Goal: Transaction & Acquisition: Purchase product/service

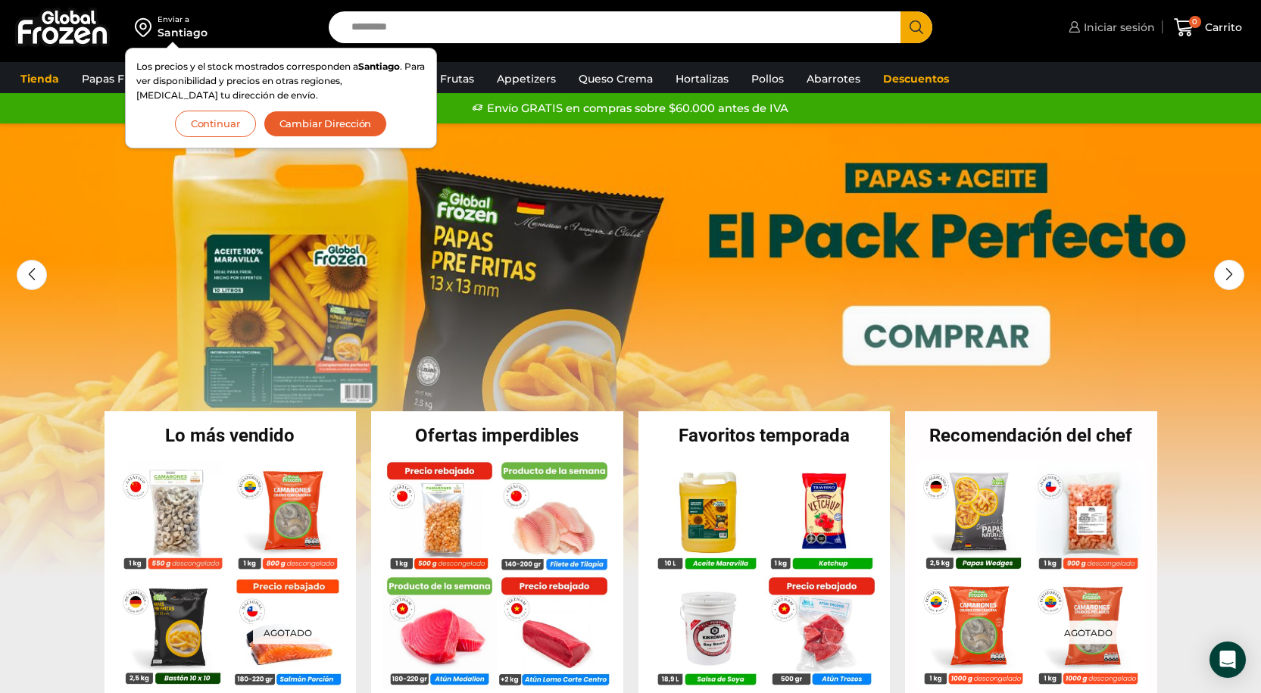
click at [1092, 29] on span "Iniciar sesión" at bounding box center [1117, 27] width 75 height 15
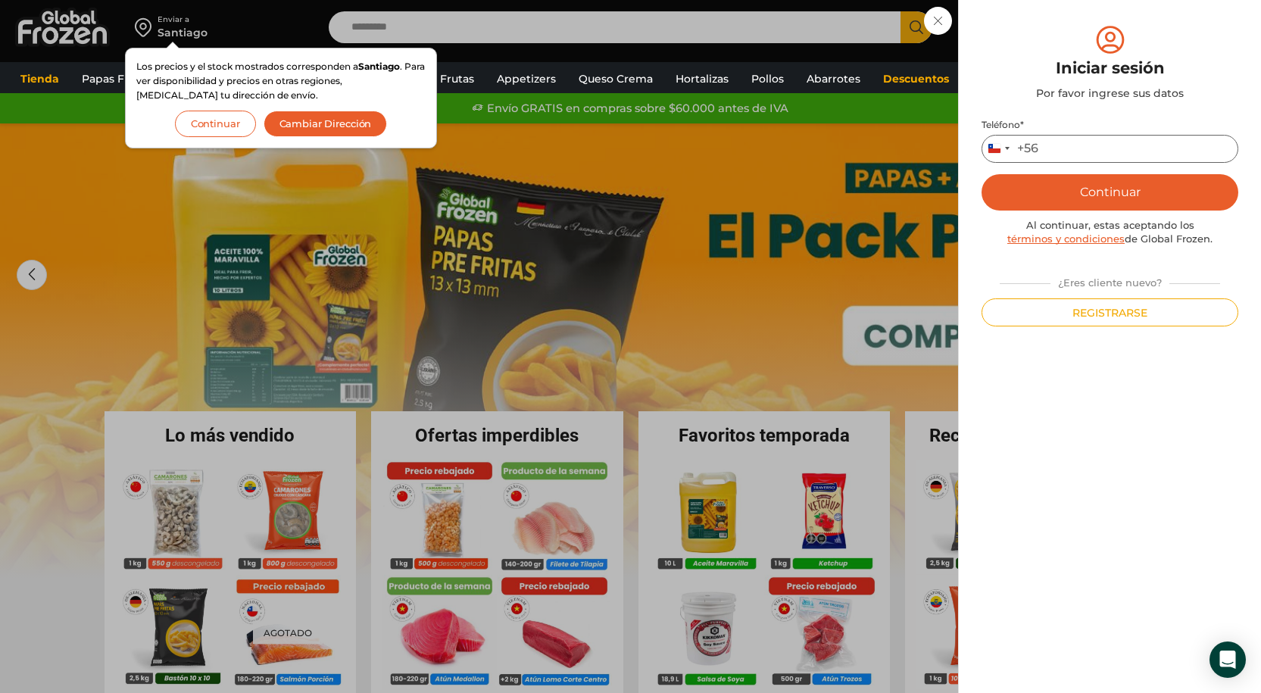
drag, startPoint x: 1050, startPoint y: 146, endPoint x: 1077, endPoint y: 144, distance: 27.4
click at [1050, 146] on input "Teléfono *" at bounding box center [1110, 149] width 257 height 28
type input "*********"
click at [1102, 187] on button "Continuar" at bounding box center [1110, 192] width 257 height 36
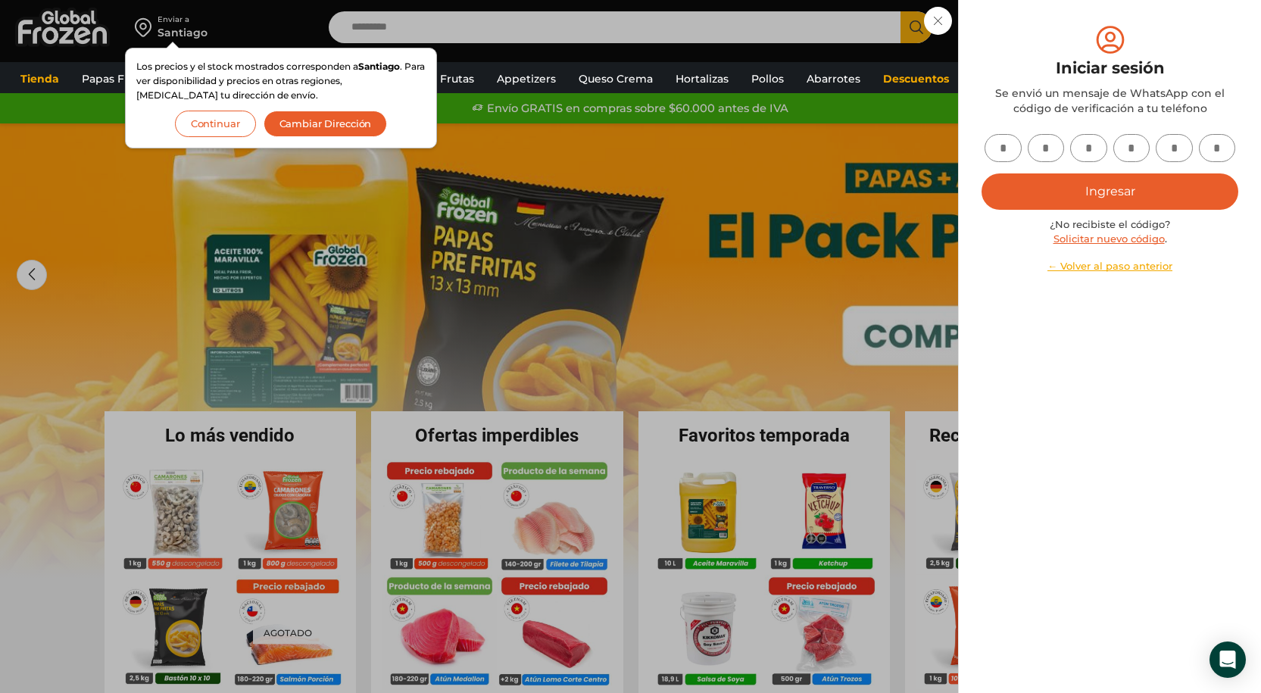
click at [1002, 154] on input "text" at bounding box center [1003, 148] width 37 height 28
type input "*"
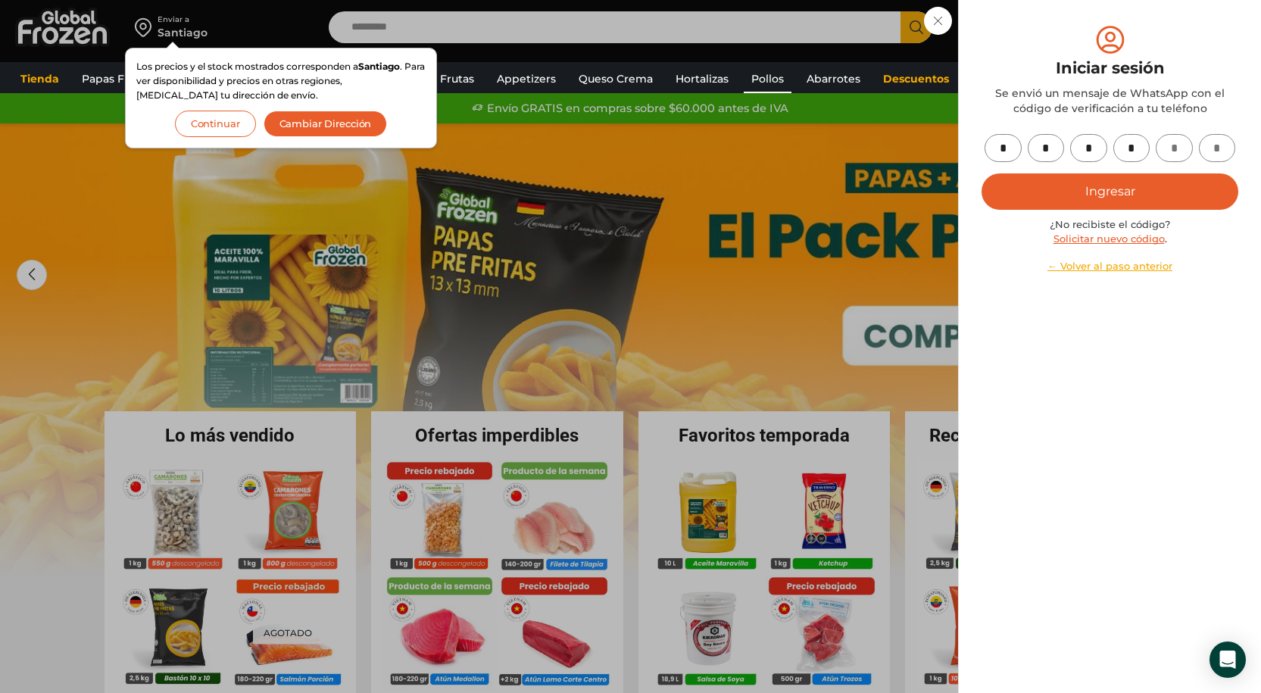
type input "*"
click at [982, 173] on button "Ingresar" at bounding box center [1110, 191] width 257 height 36
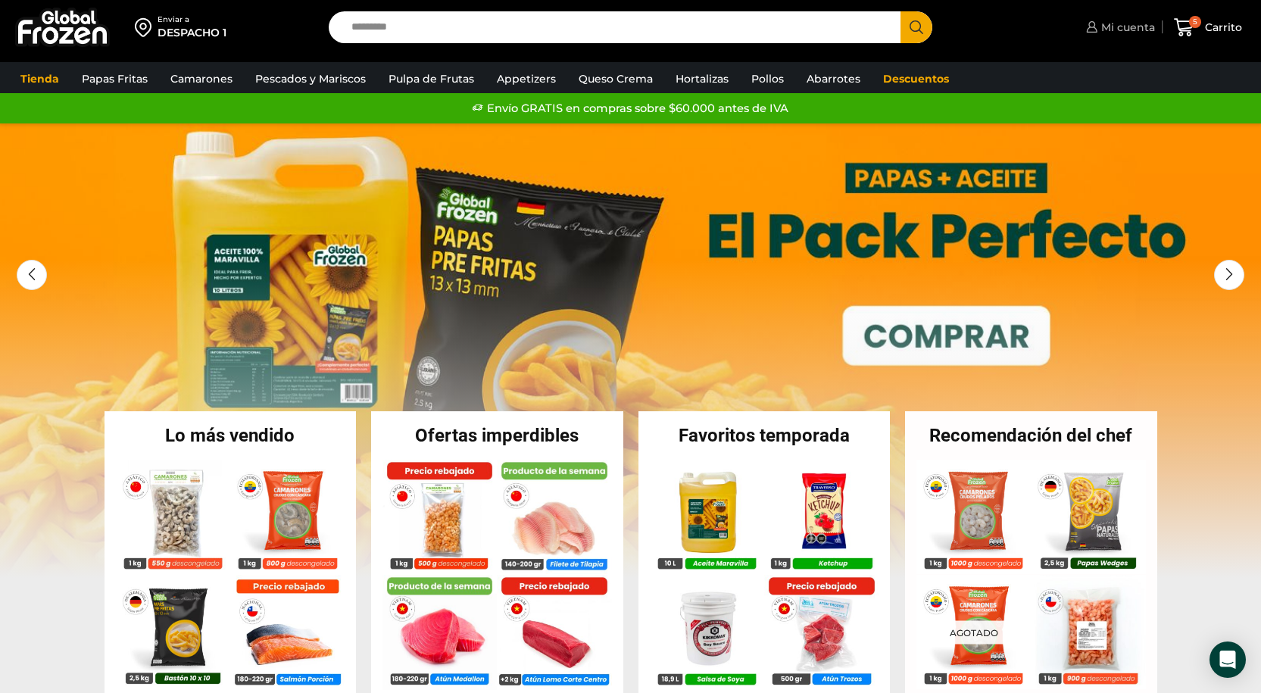
click at [1132, 33] on span "Mi cuenta" at bounding box center [1127, 27] width 58 height 15
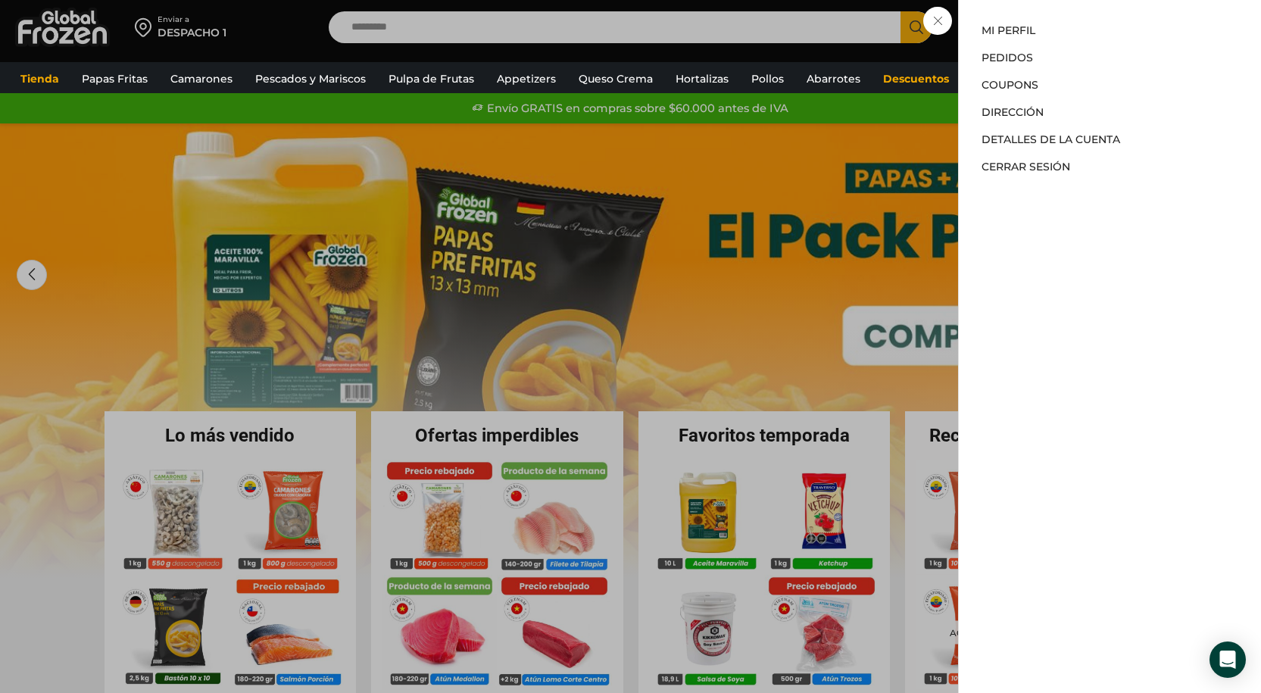
click at [1082, 19] on div "Mi cuenta Mi cuenta Mi perfil Pedidos Descargas Coupons Dirección Detalles de l…" at bounding box center [1118, 27] width 73 height 30
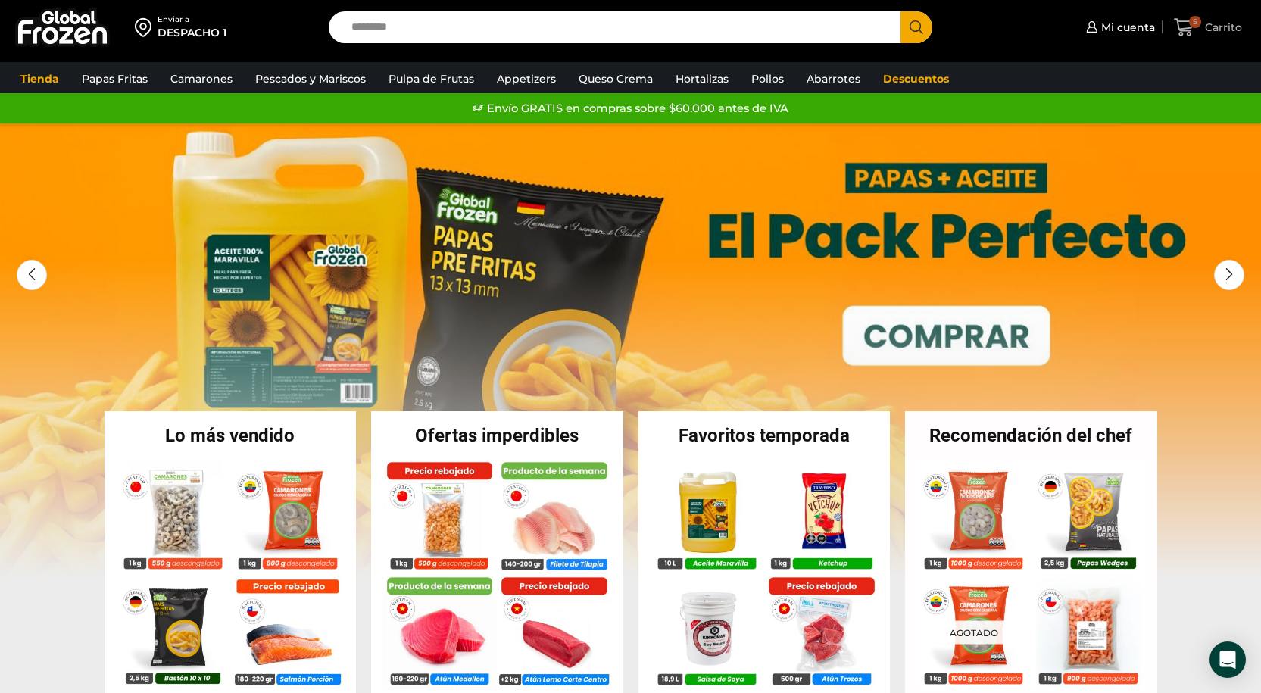
click at [1200, 23] on span "5" at bounding box center [1195, 22] width 12 height 12
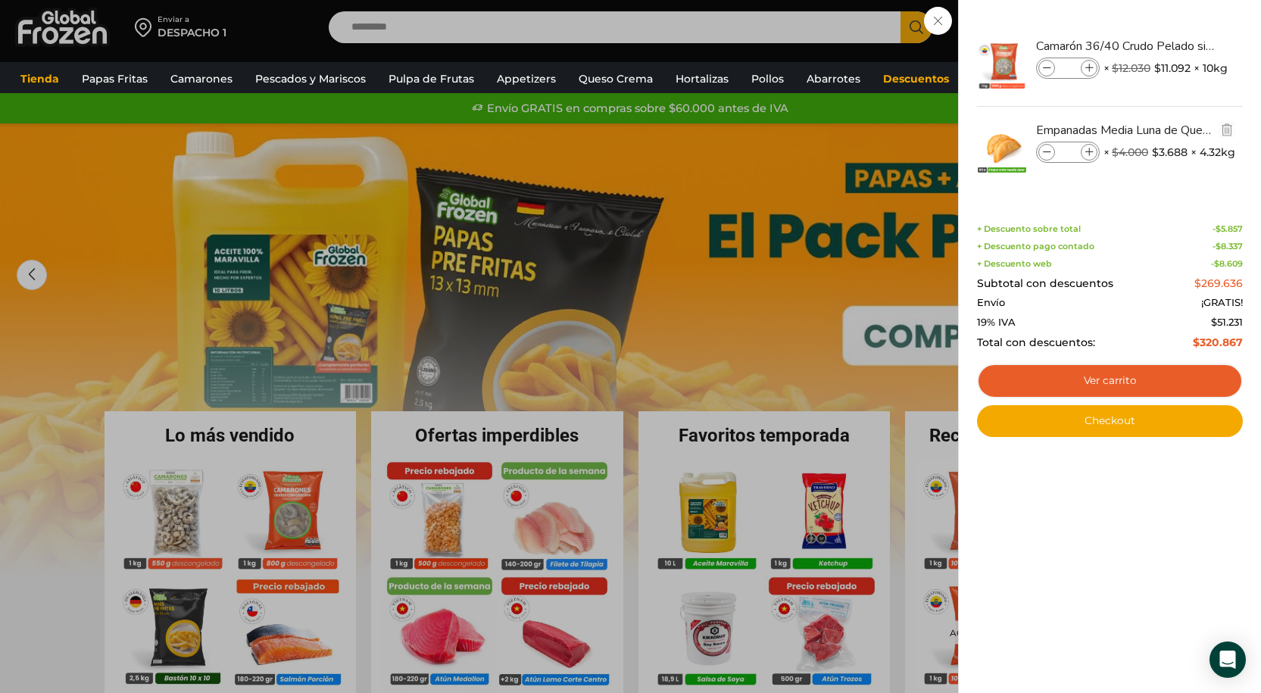
click at [1090, 151] on icon at bounding box center [1090, 152] width 8 height 8
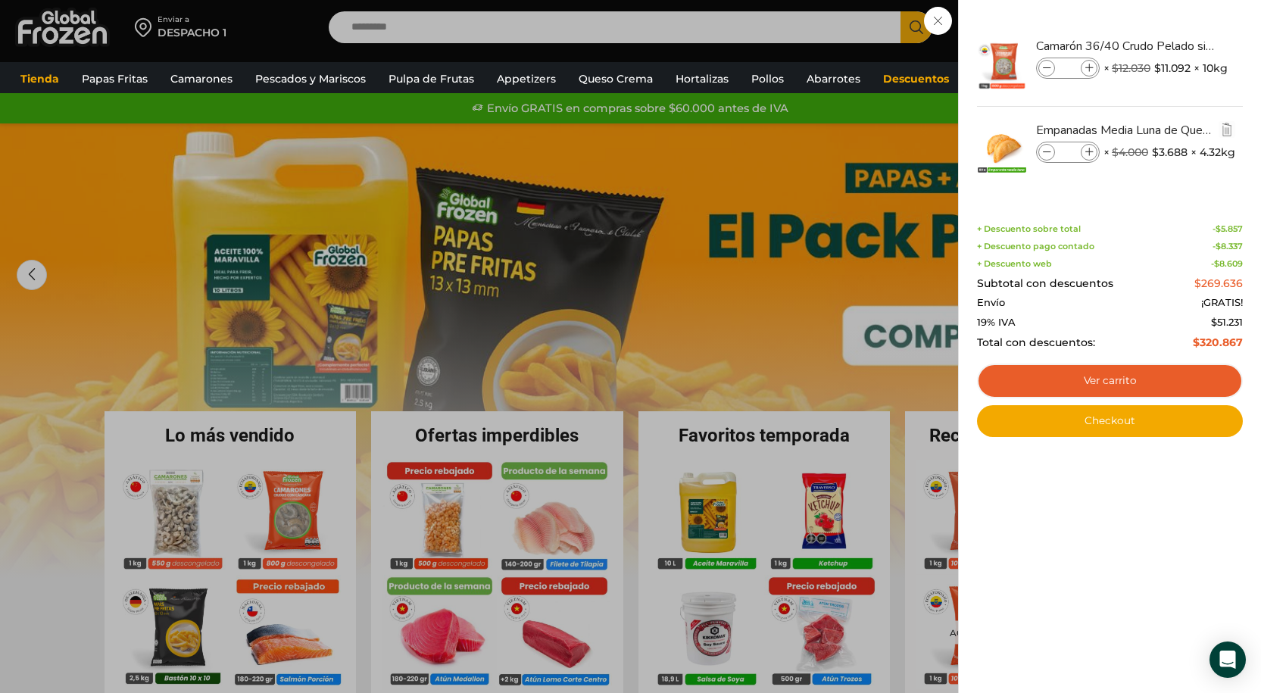
click at [1090, 151] on icon at bounding box center [1090, 152] width 8 height 8
click at [1112, 380] on link "Ver carrito" at bounding box center [1110, 381] width 266 height 35
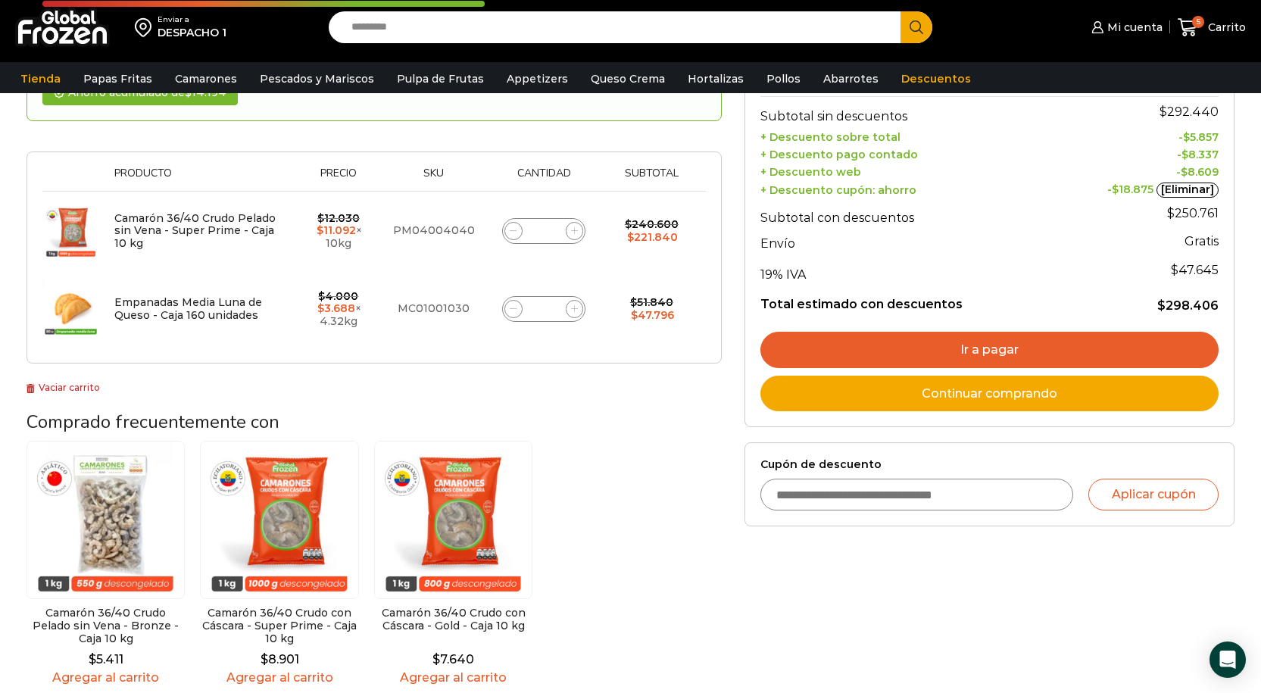
scroll to position [227, 0]
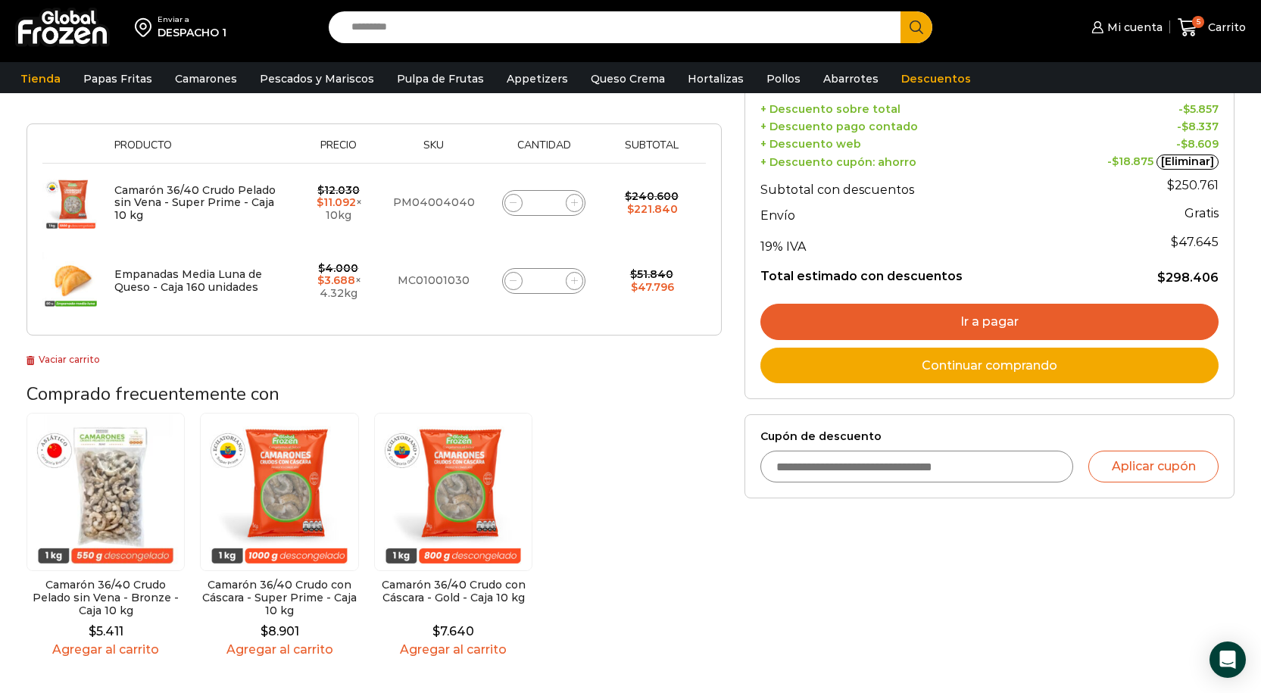
click at [930, 467] on input "Cupón de descuento" at bounding box center [918, 467] width 314 height 32
paste input "*********"
type input "*********"
click at [1125, 464] on button "Aplicar cupón" at bounding box center [1154, 467] width 130 height 32
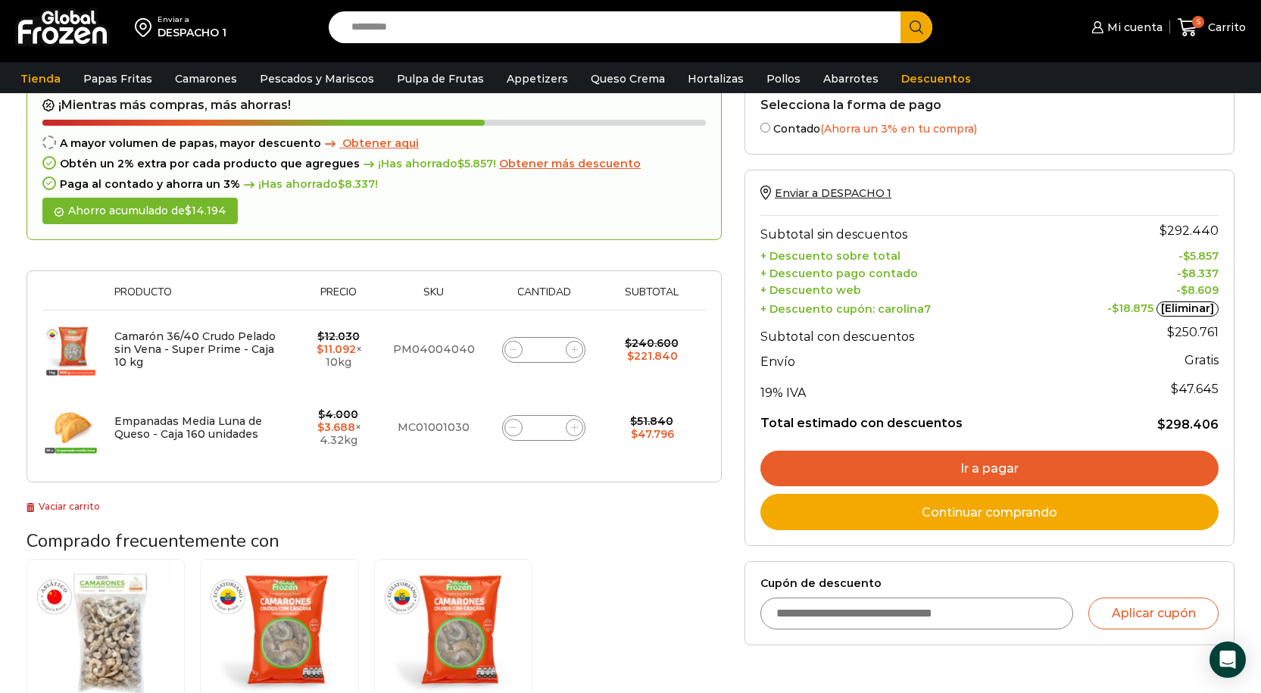
scroll to position [152, 0]
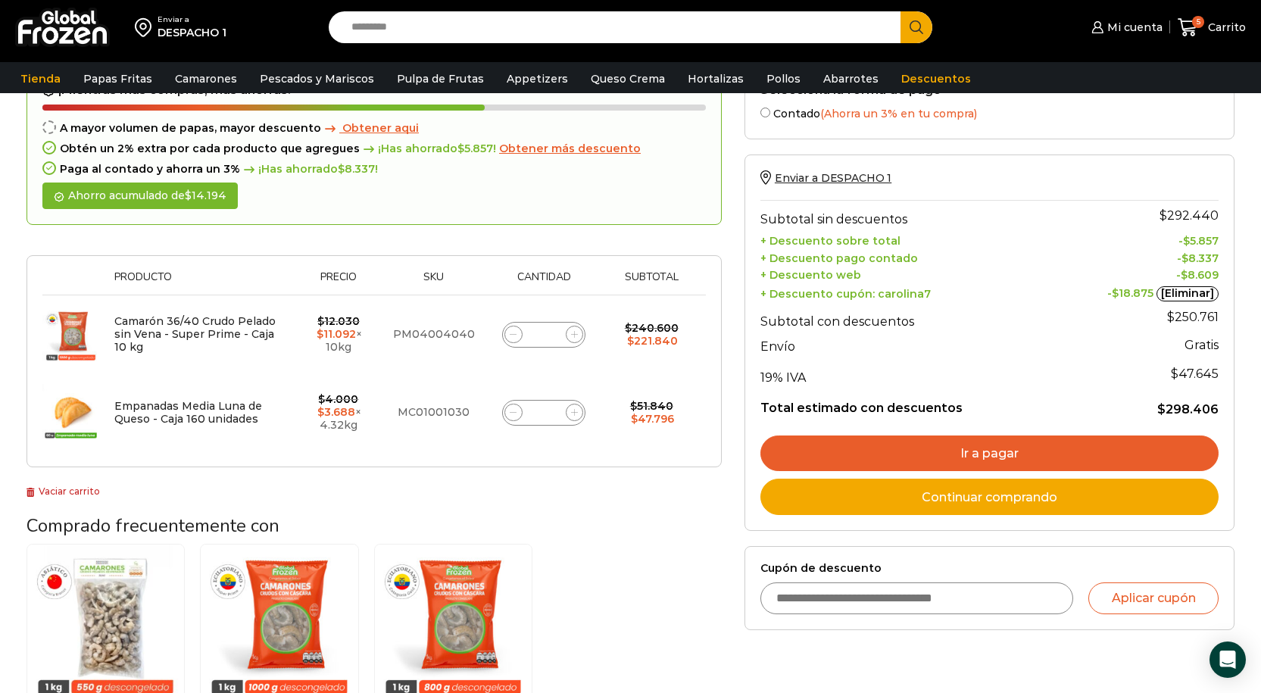
click at [921, 599] on input "Cupón de descuento" at bounding box center [918, 599] width 314 height 32
type input "******"
click at [1119, 601] on button "Aplicar cupón" at bounding box center [1154, 599] width 130 height 32
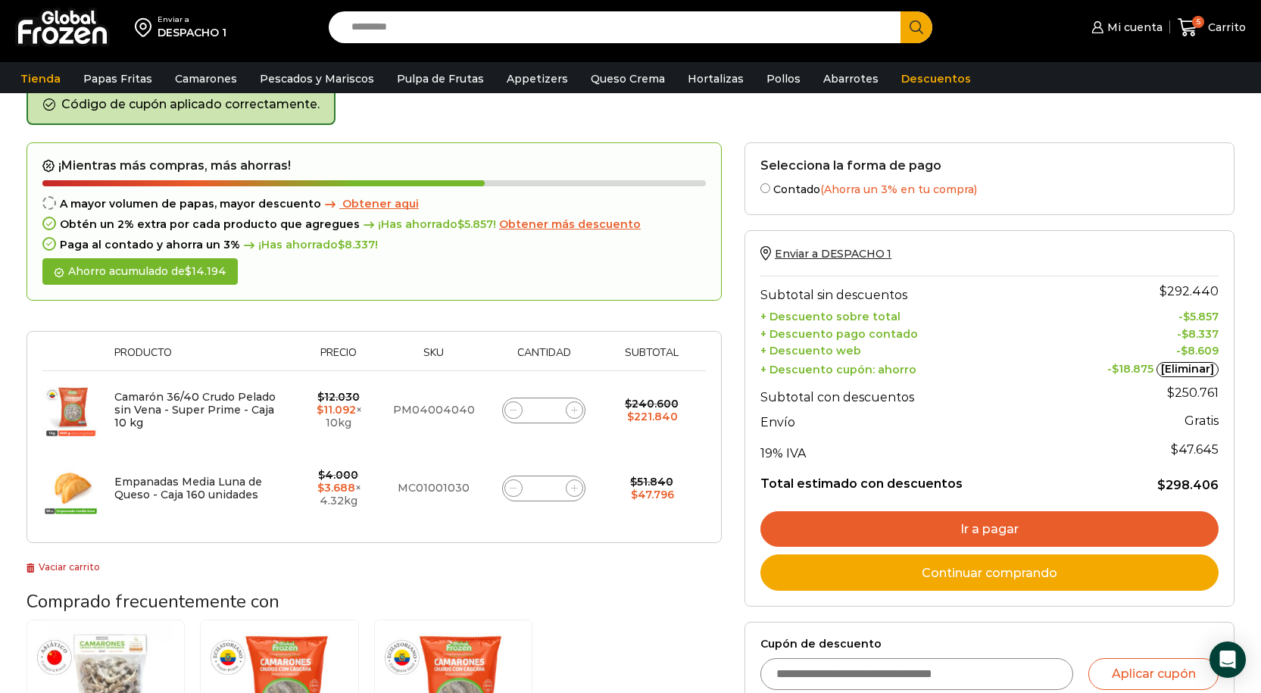
scroll to position [152, 0]
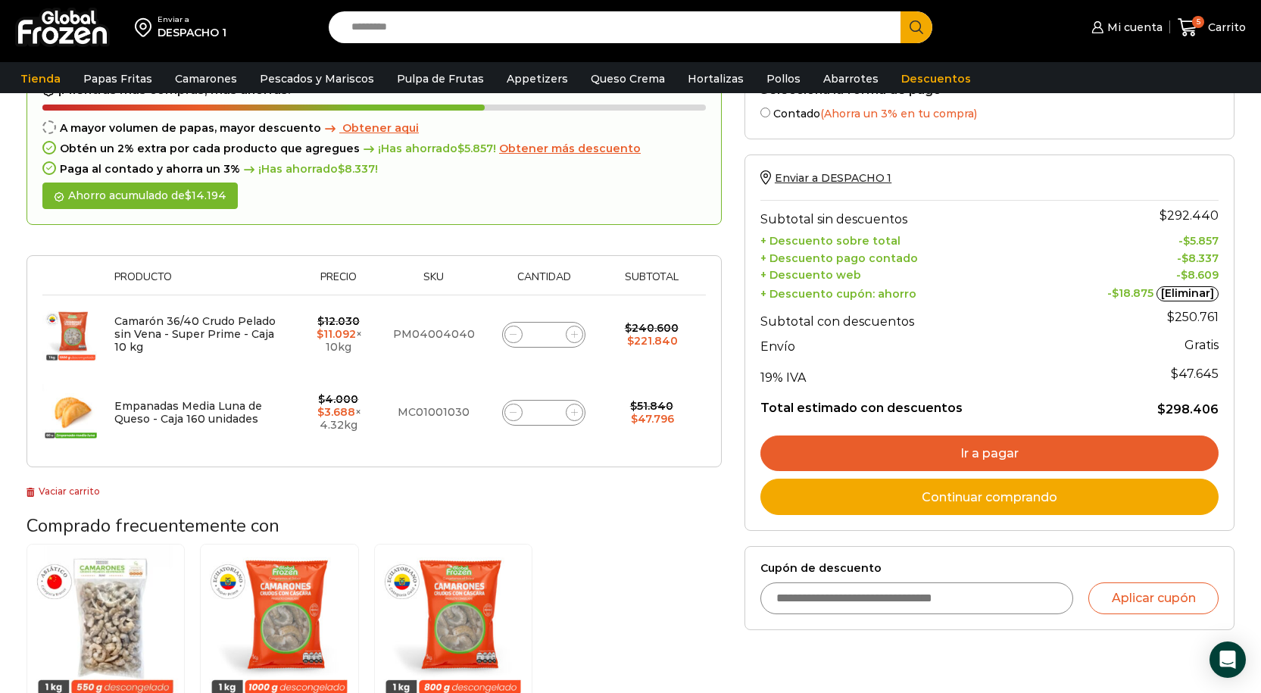
click at [574, 414] on icon at bounding box center [574, 412] width 7 height 7
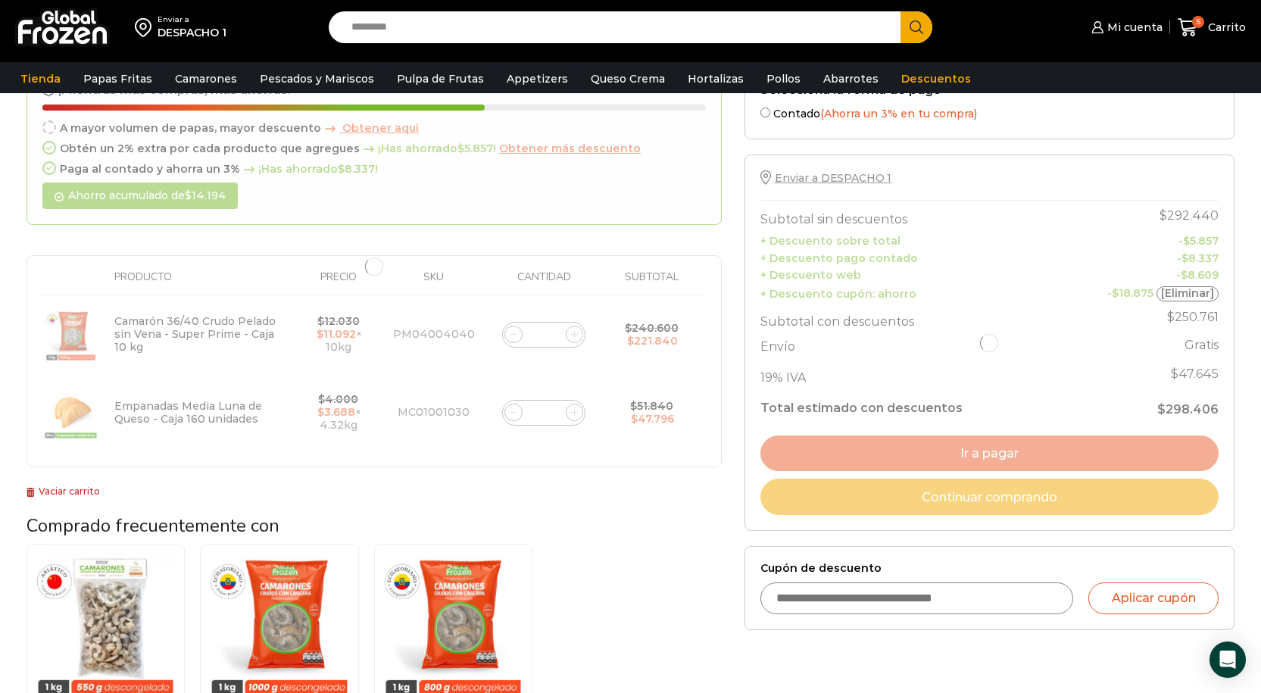
click at [543, 414] on div at bounding box center [374, 267] width 695 height 401
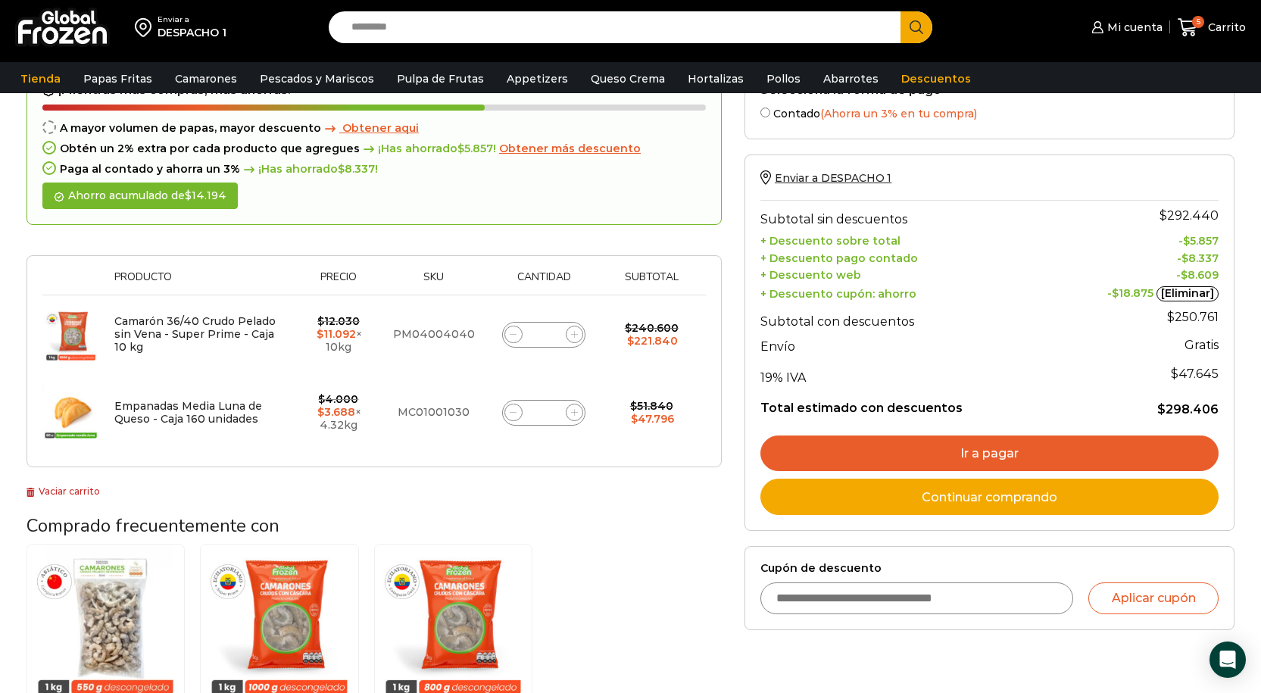
click at [515, 337] on icon at bounding box center [513, 334] width 7 height 7
type input "*"
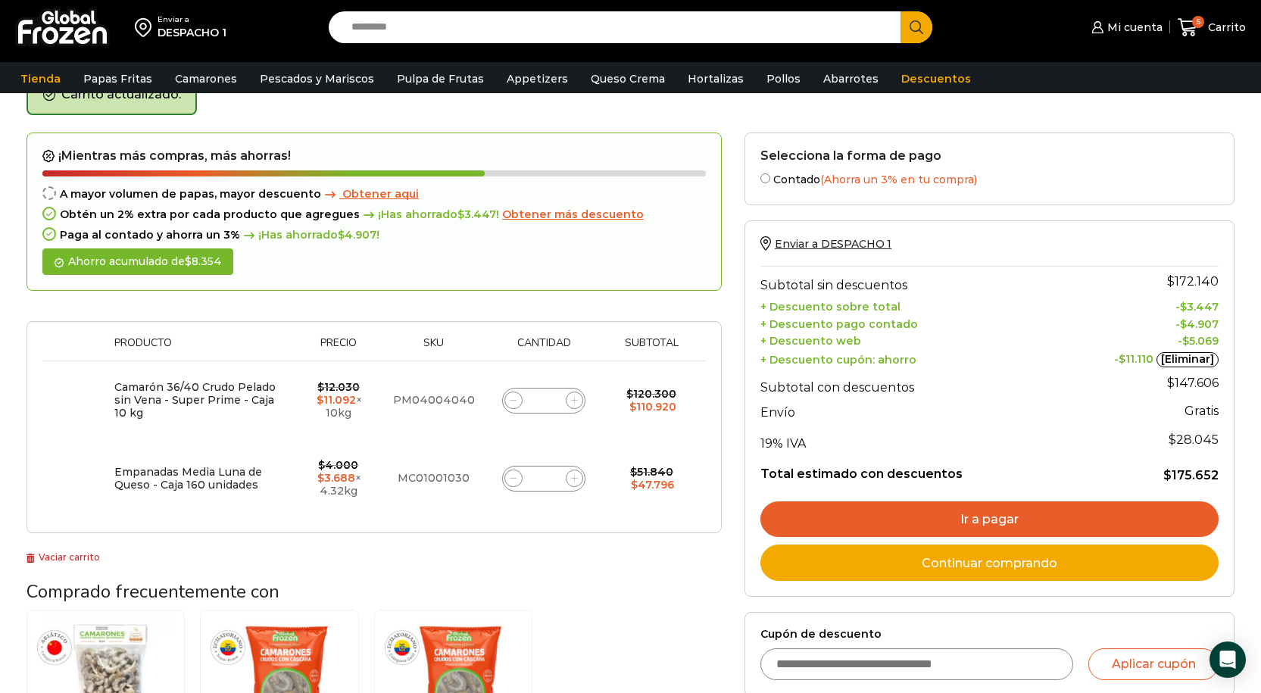
scroll to position [161, 0]
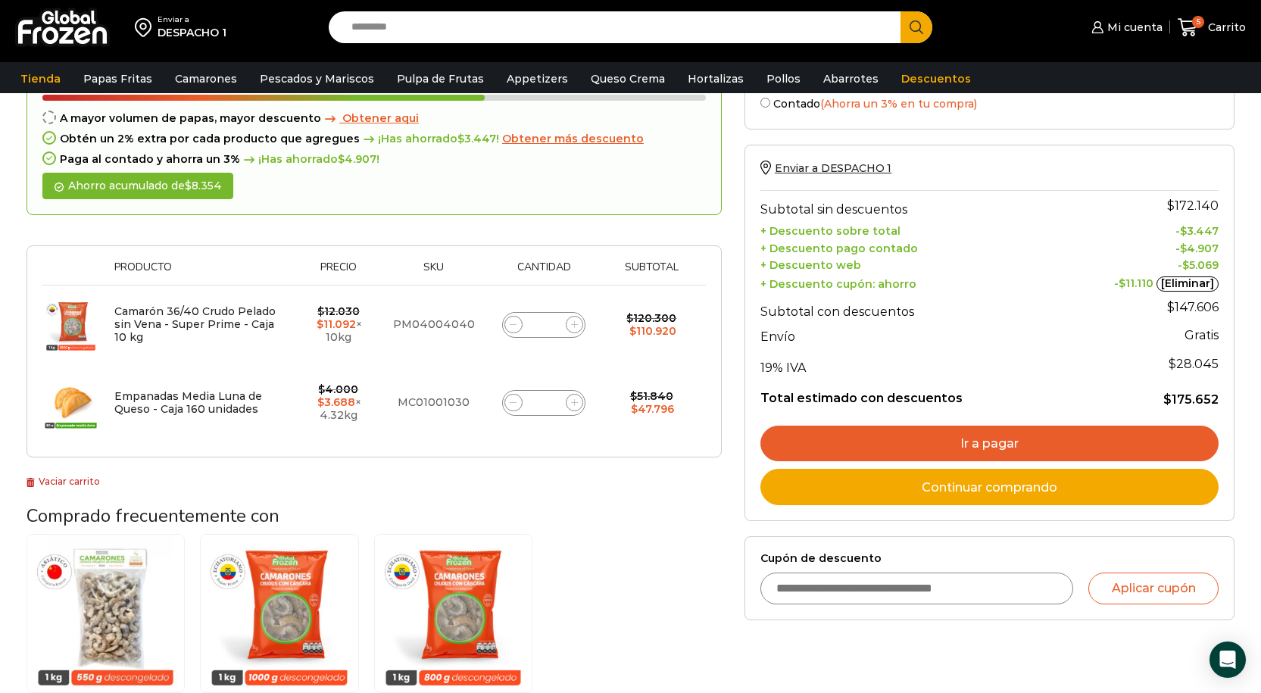
click at [504, 404] on span at bounding box center [513, 403] width 18 height 18
click at [511, 404] on icon at bounding box center [513, 402] width 7 height 7
type input "*"
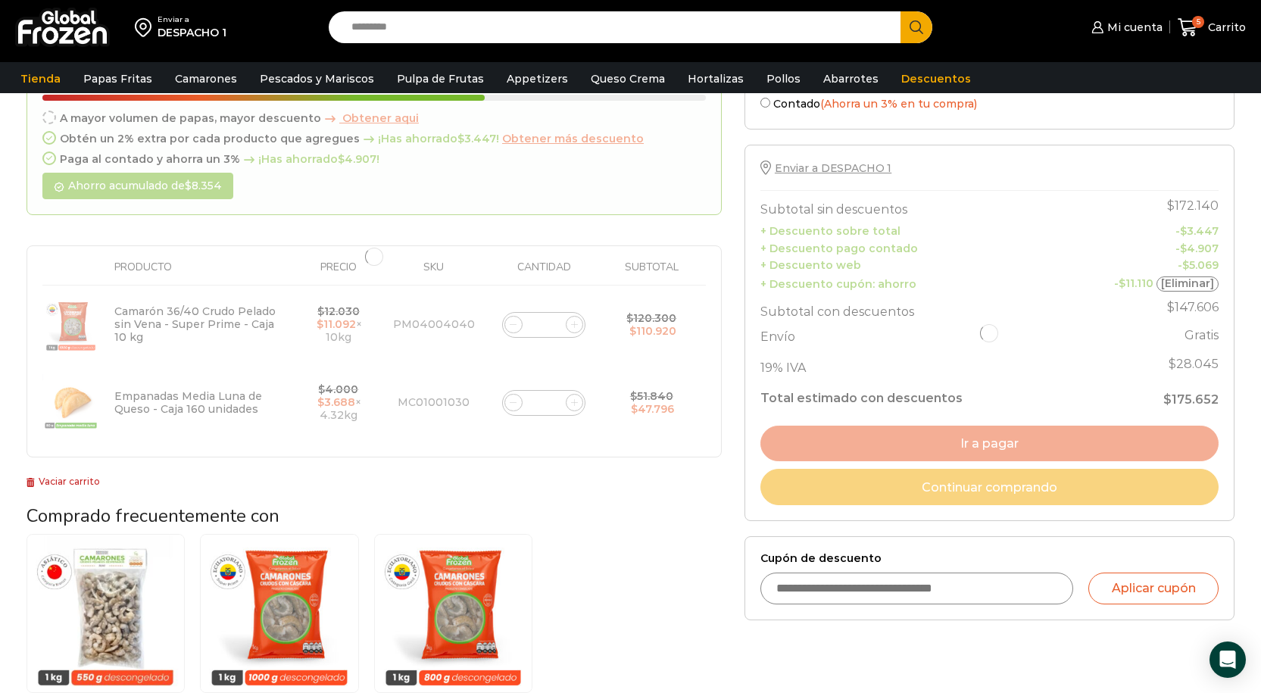
click at [511, 404] on div at bounding box center [374, 257] width 695 height 401
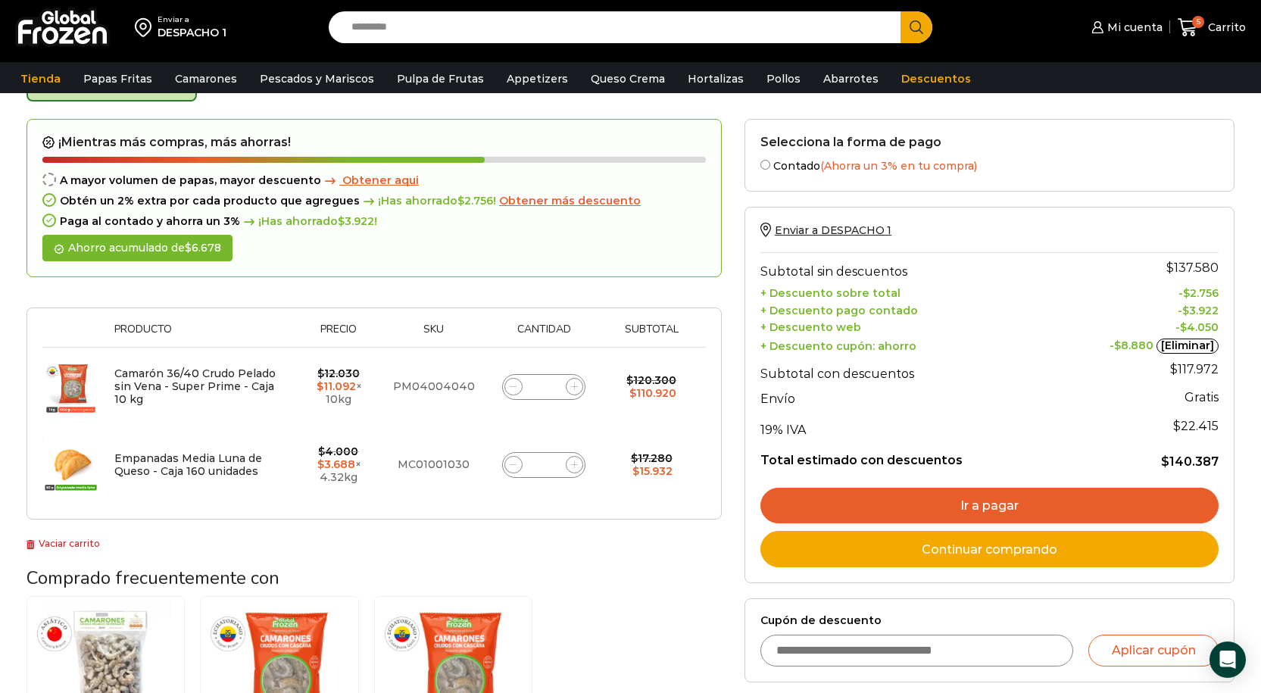
scroll to position [86, 0]
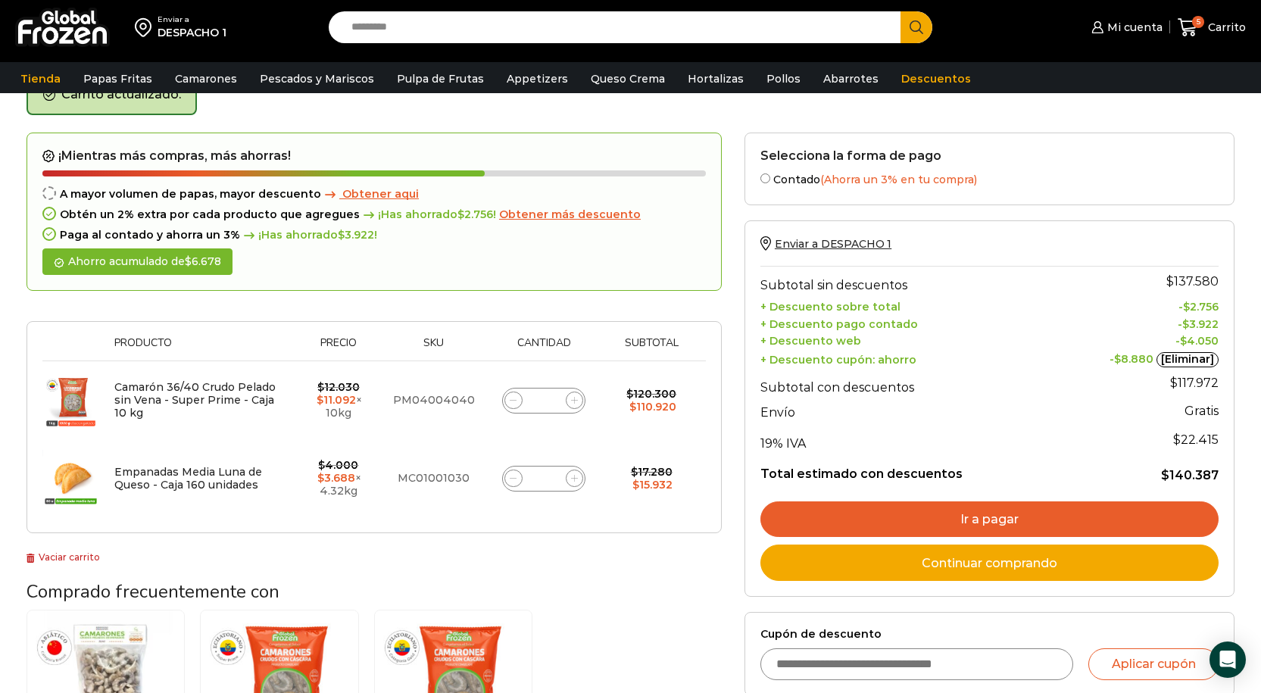
click at [515, 475] on icon at bounding box center [513, 478] width 7 height 7
type input "*"
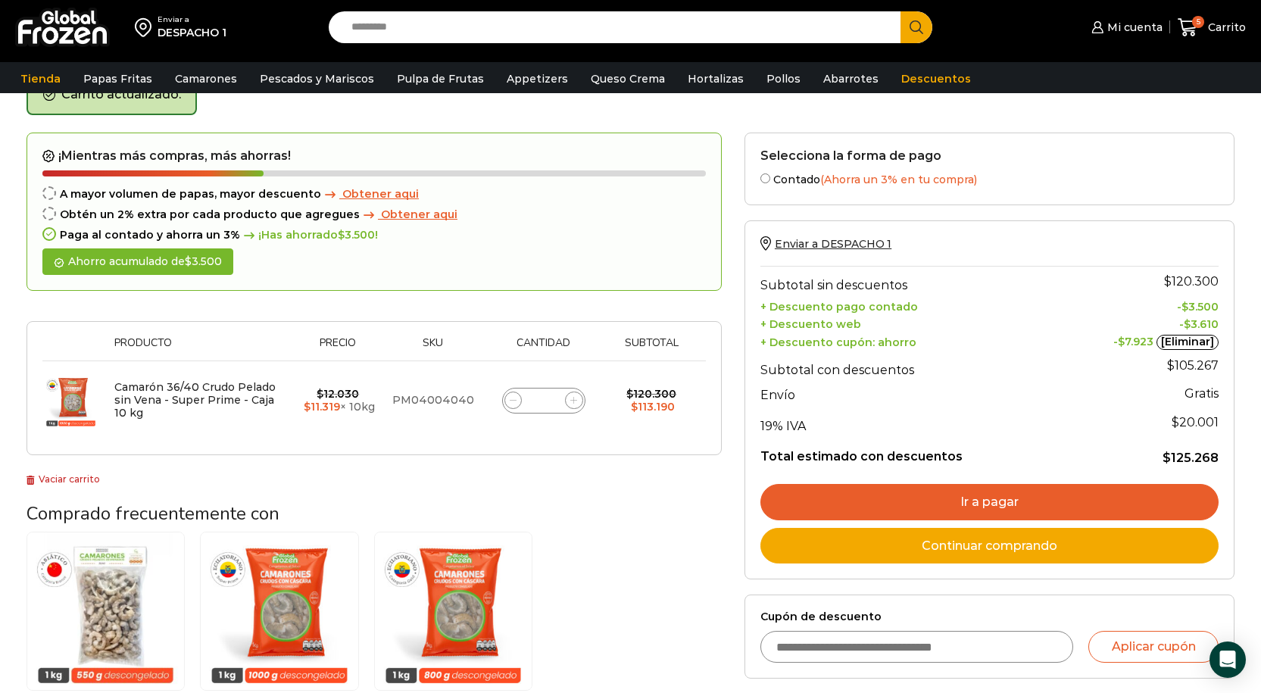
click at [677, 311] on div at bounding box center [374, 313] width 695 height 15
click at [1197, 34] on icon at bounding box center [1188, 27] width 20 height 18
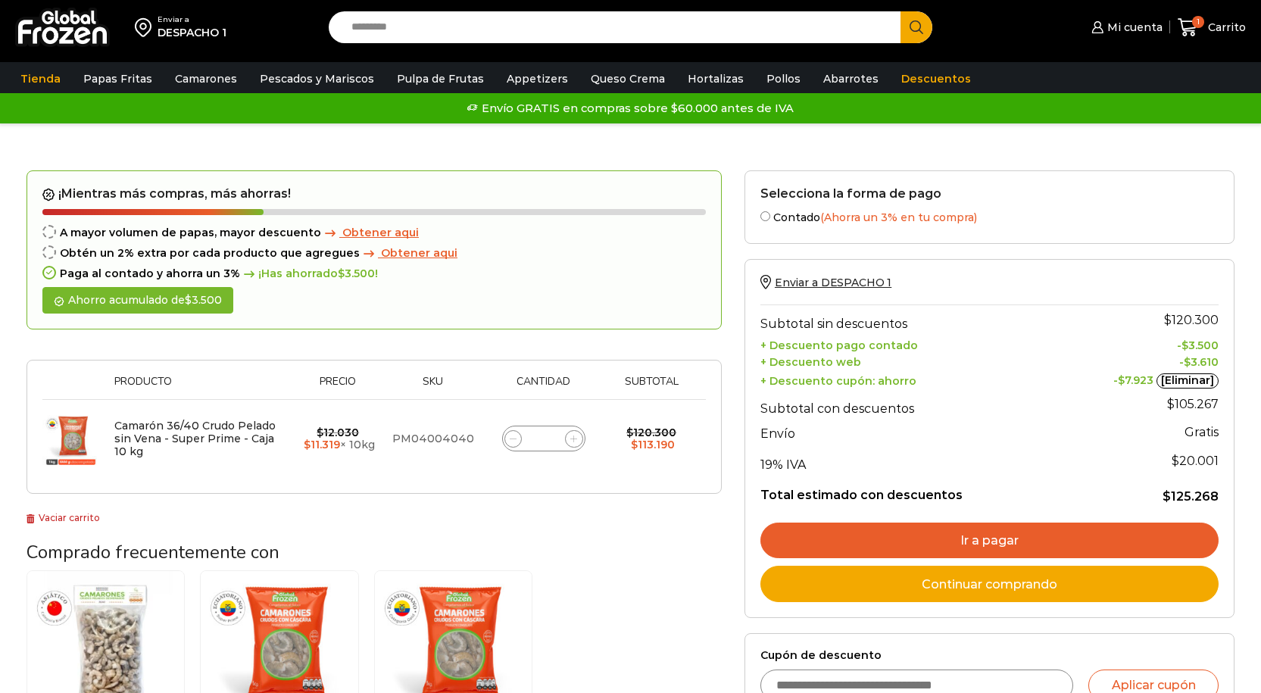
click at [342, 143] on div "Carrito de compras Checkout Estado del pedido ¡Mientras más compras, más ahorra…" at bounding box center [630, 519] width 1231 height 792
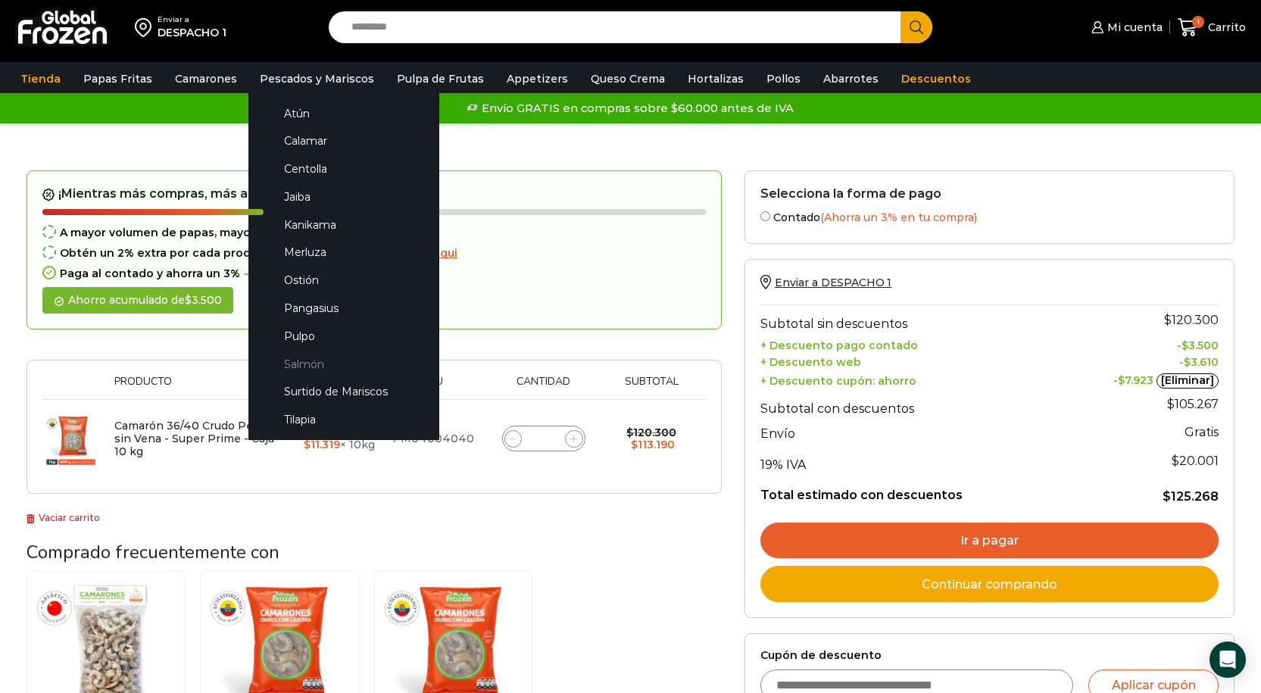
click at [293, 363] on link "Salmón" at bounding box center [344, 364] width 161 height 28
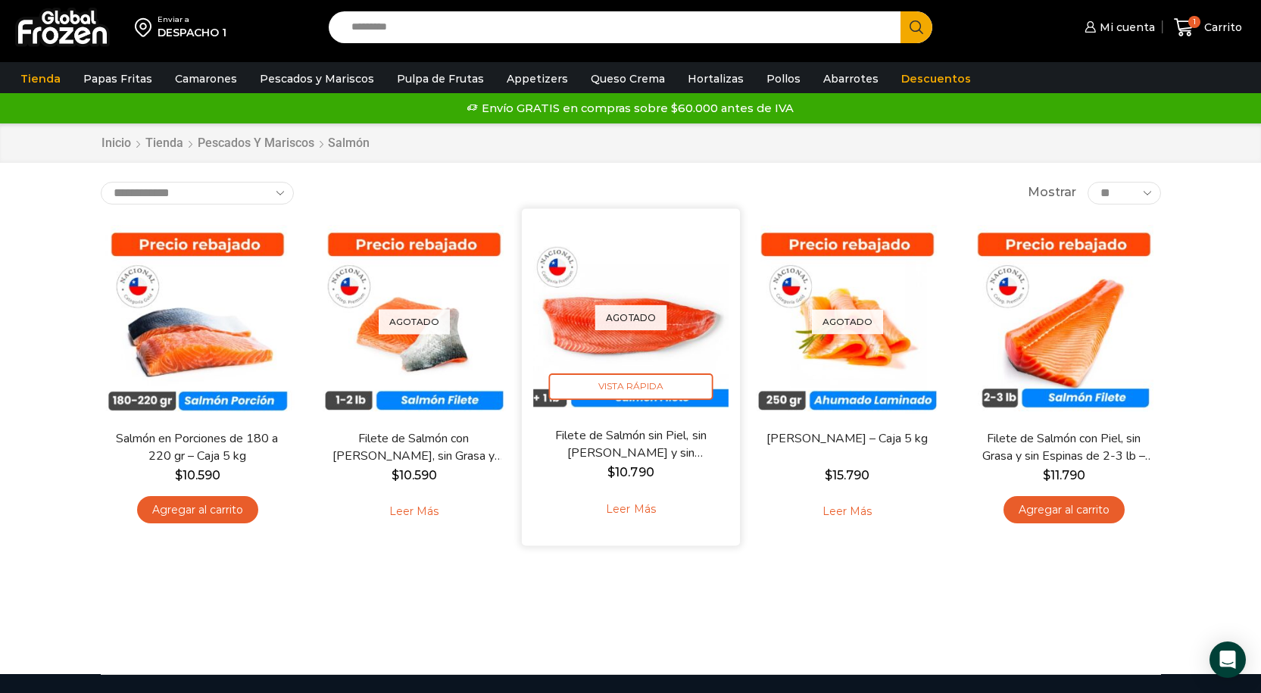
click at [655, 354] on div "Agotado [GEOGRAPHIC_DATA]" at bounding box center [630, 317] width 195 height 195
click at [621, 383] on span "Vista Rápida" at bounding box center [630, 386] width 164 height 27
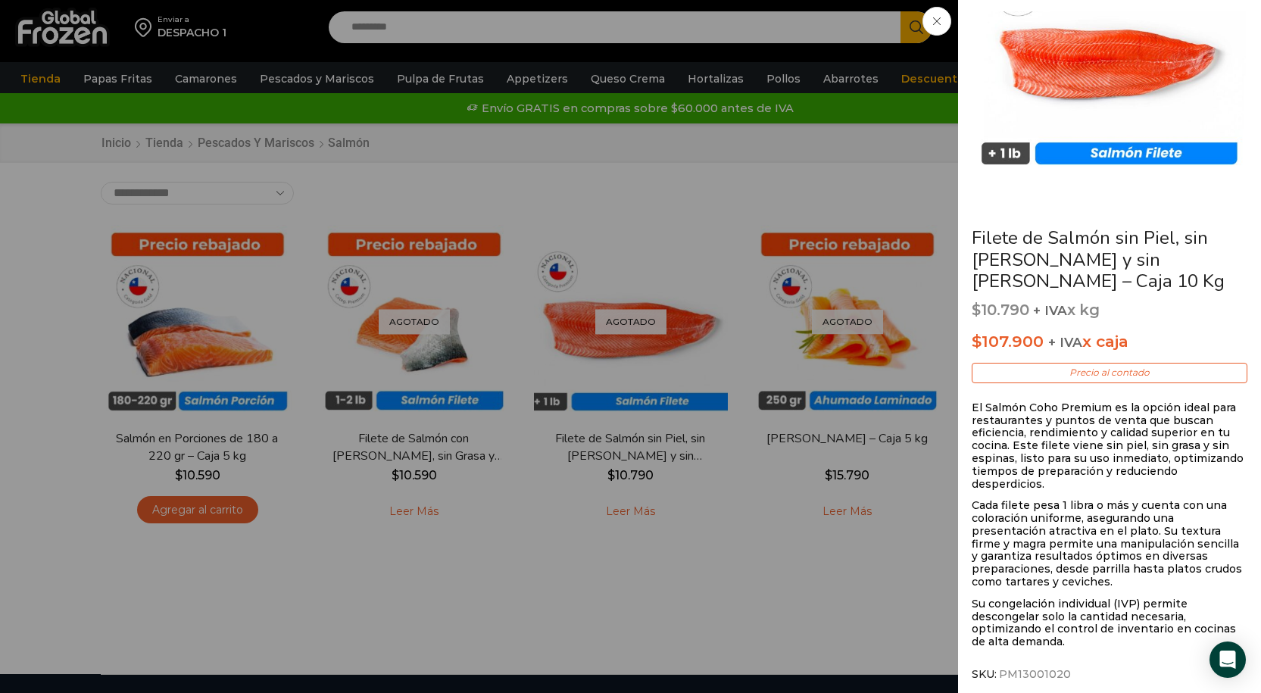
scroll to position [127, 0]
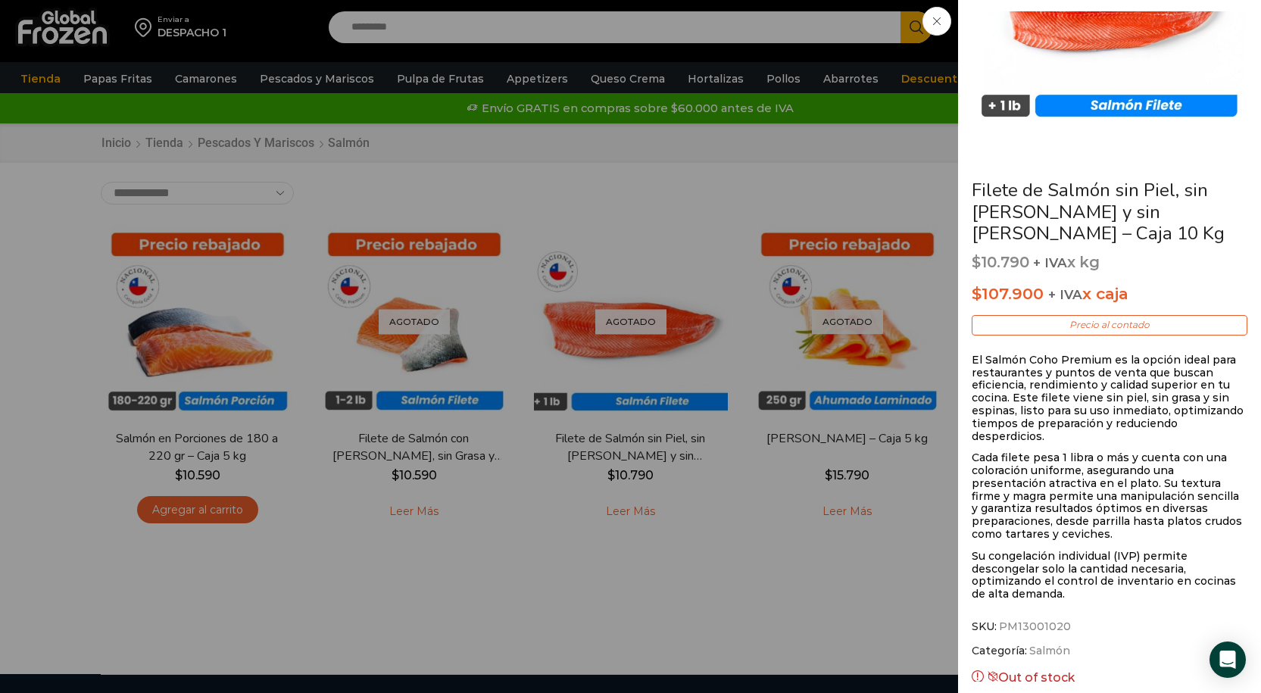
click at [732, 0] on div "Filete de Salmón sin Piel, sin Grasa y sin Espinas – Caja 10 Kg $ 10.790 + IVA …" at bounding box center [630, 0] width 1261 height 0
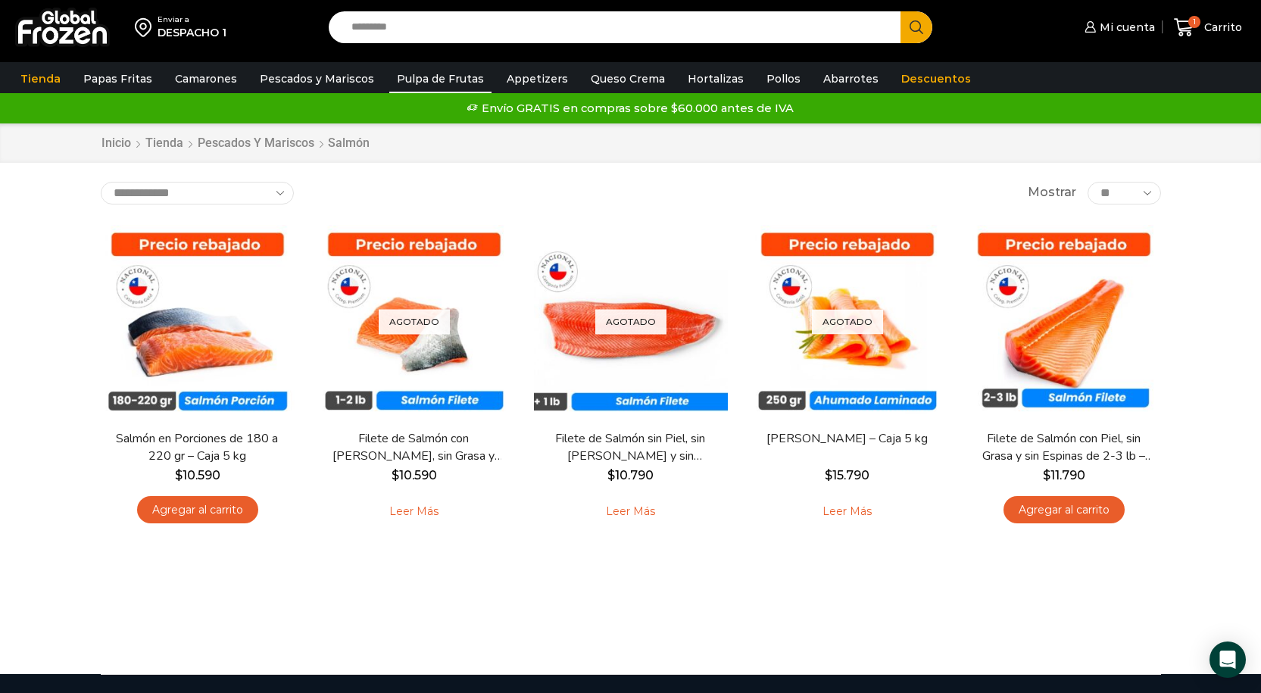
click at [455, 89] on link "Pulpa de Frutas" at bounding box center [440, 78] width 102 height 29
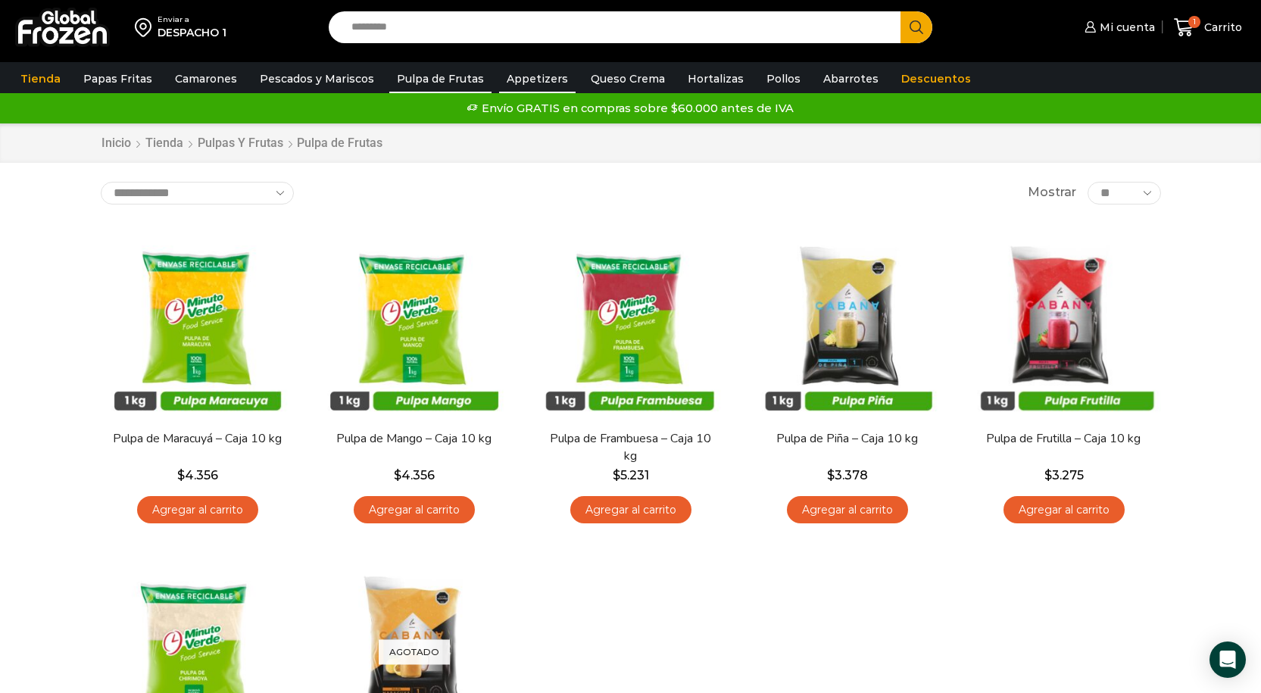
click at [528, 83] on link "Appetizers" at bounding box center [537, 78] width 77 height 29
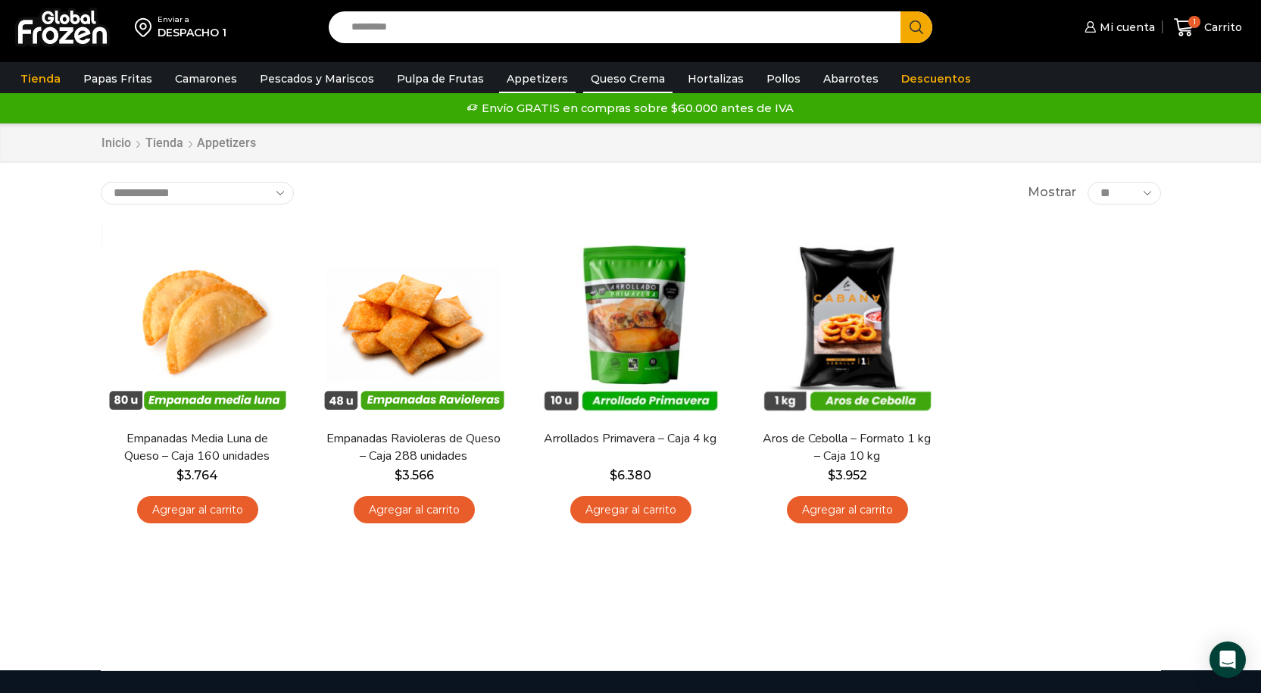
click at [636, 80] on link "Queso Crema" at bounding box center [627, 78] width 89 height 29
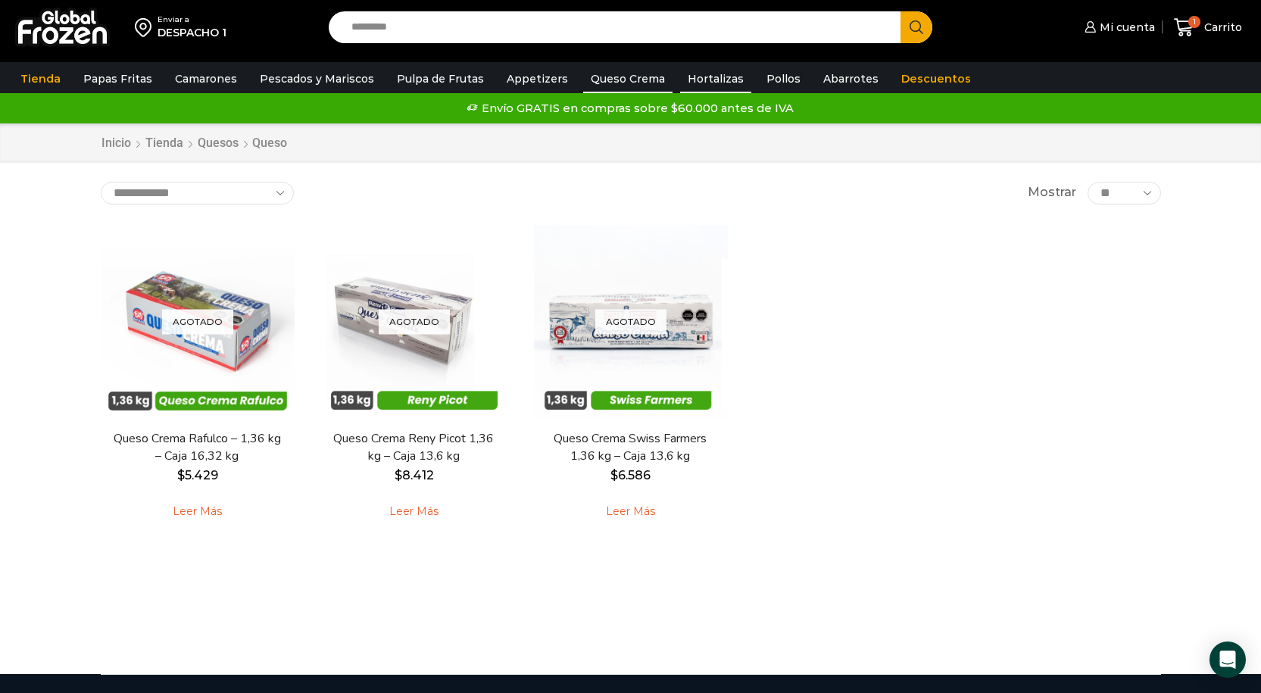
click at [680, 87] on link "Hortalizas" at bounding box center [715, 78] width 71 height 29
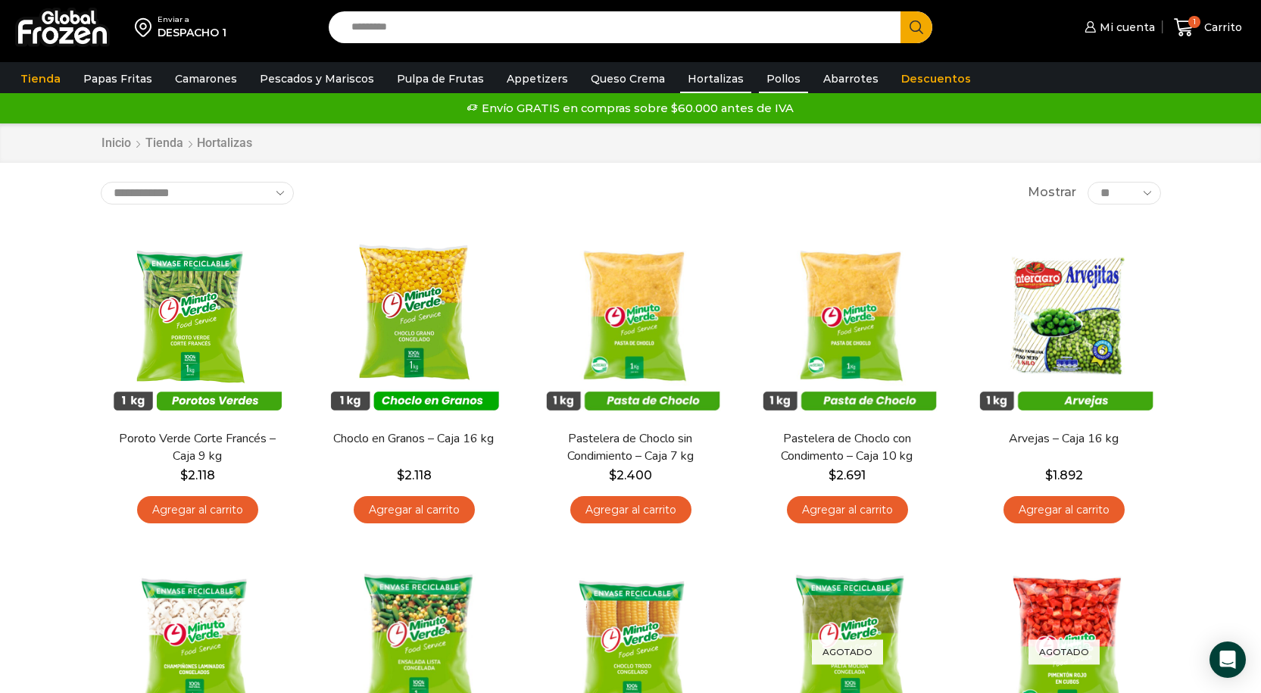
click at [763, 79] on link "Pollos" at bounding box center [783, 78] width 49 height 29
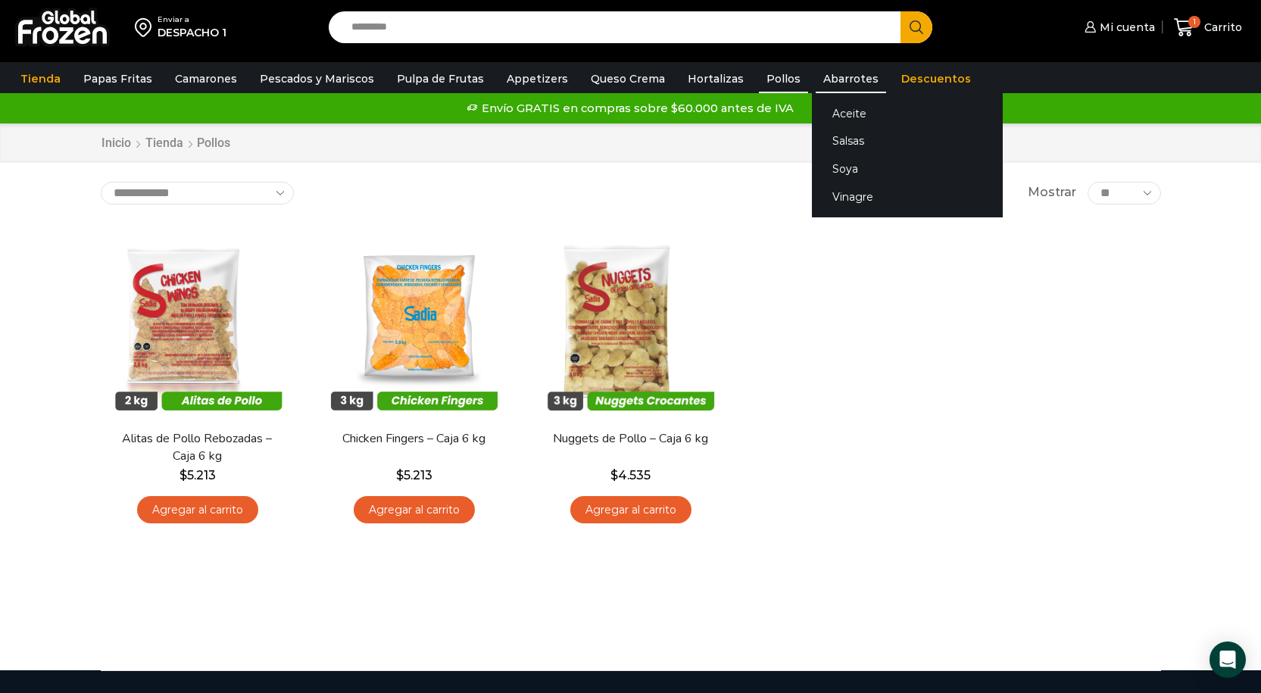
click at [822, 80] on link "Abarrotes" at bounding box center [851, 78] width 70 height 29
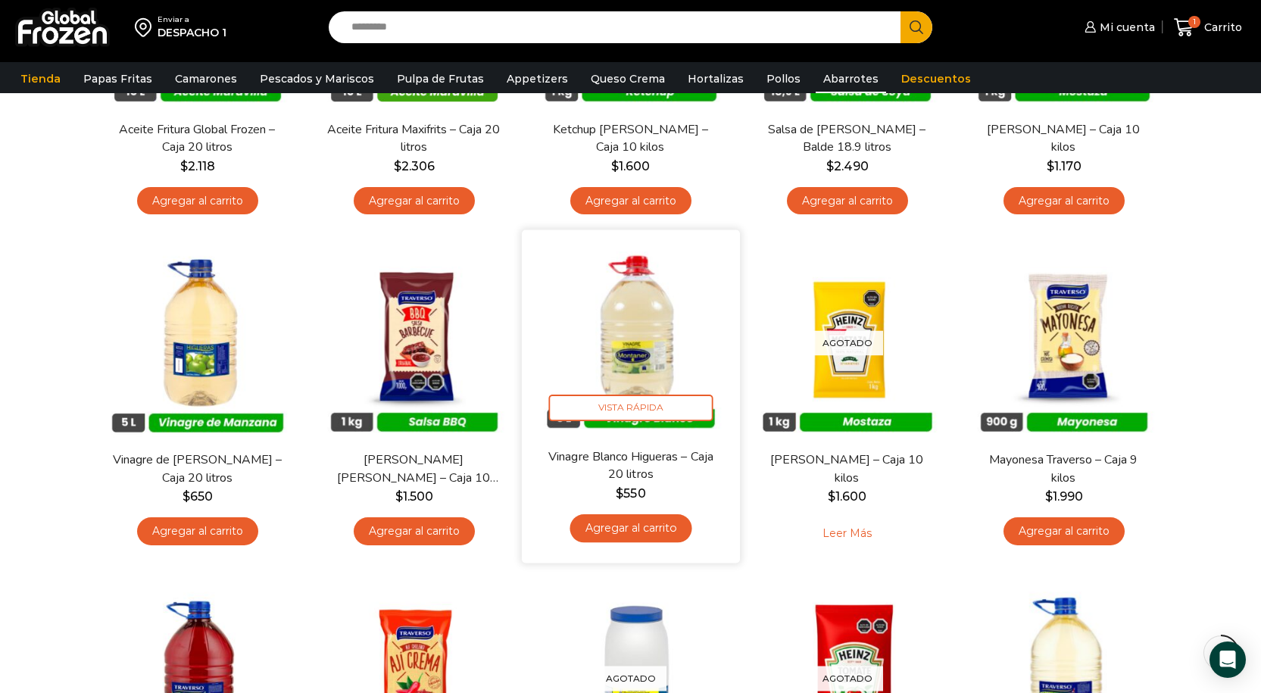
scroll to position [303, 0]
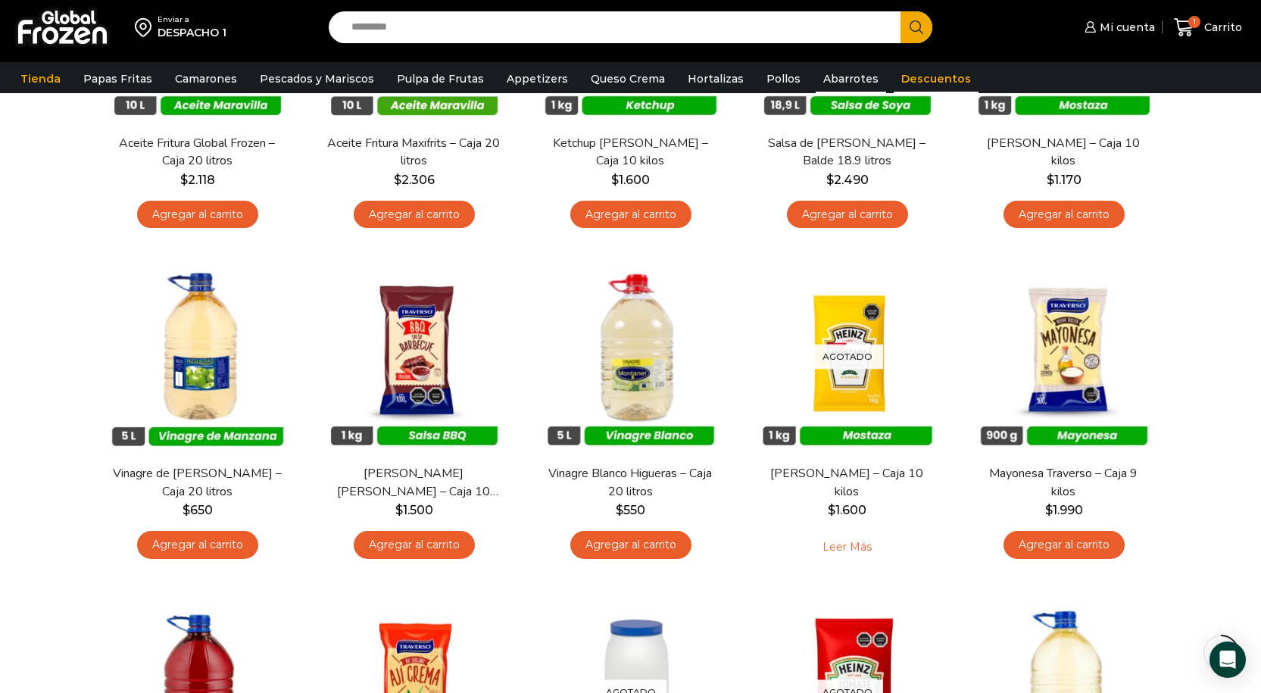
click at [894, 80] on link "Descuentos" at bounding box center [936, 78] width 85 height 29
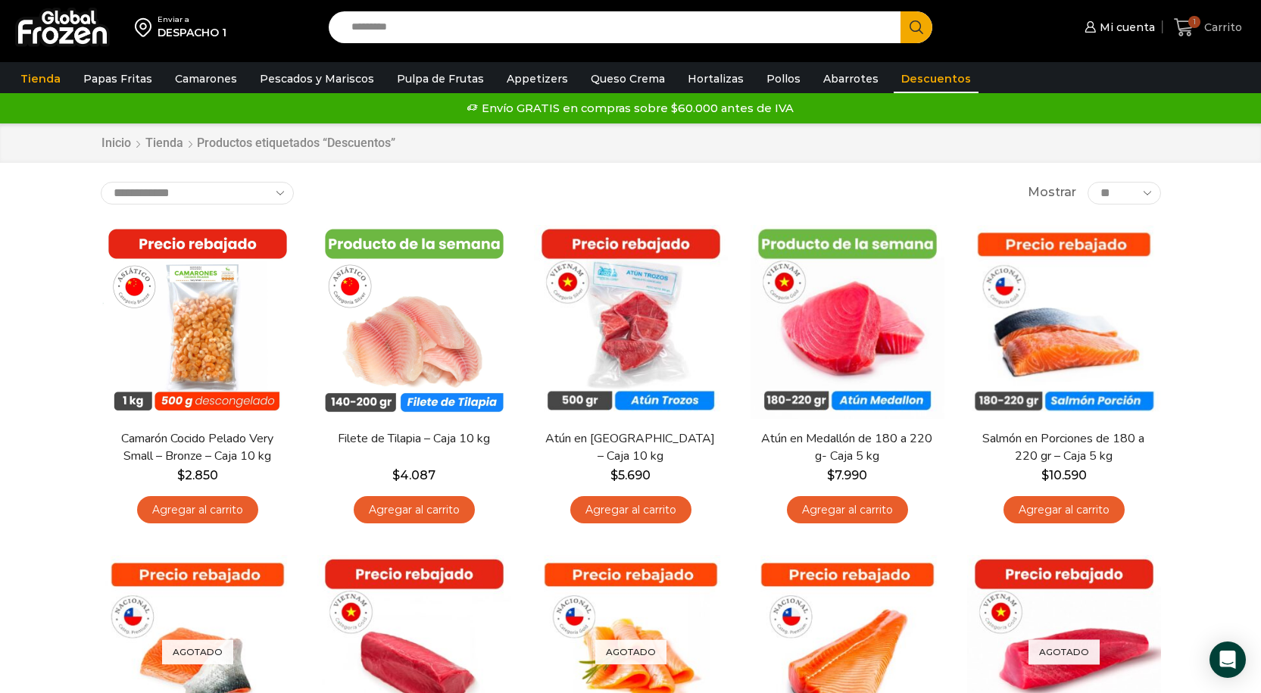
click at [1199, 20] on span "1" at bounding box center [1195, 22] width 12 height 12
